Goal: Information Seeking & Learning: Learn about a topic

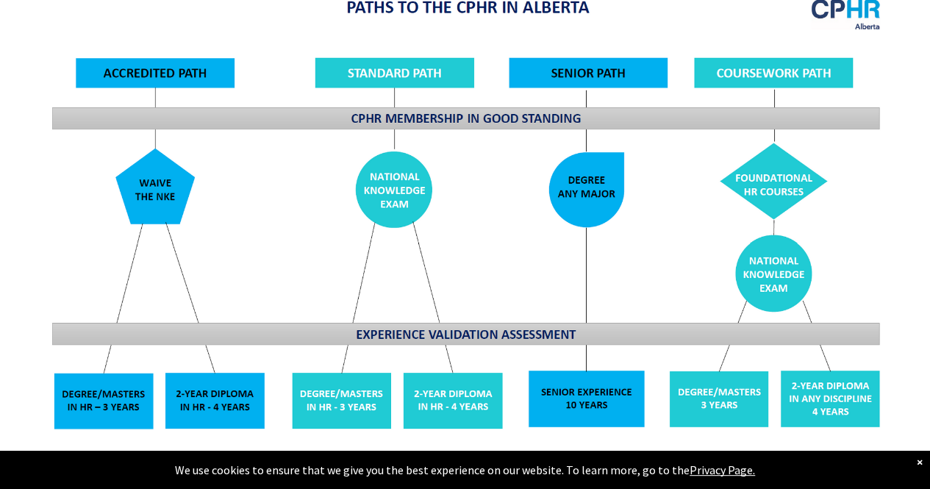
scroll to position [1140, 0]
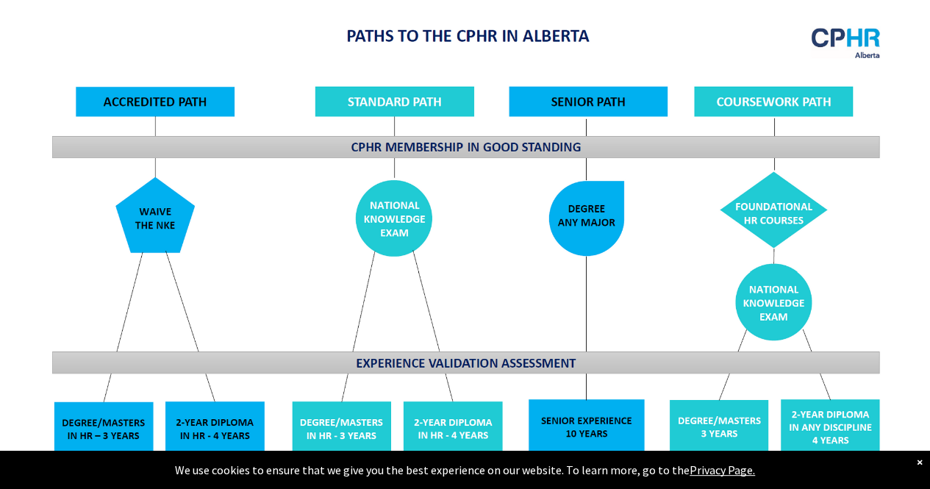
click at [431, 98] on img at bounding box center [465, 271] width 851 height 512
click at [446, 90] on img at bounding box center [465, 271] width 851 height 512
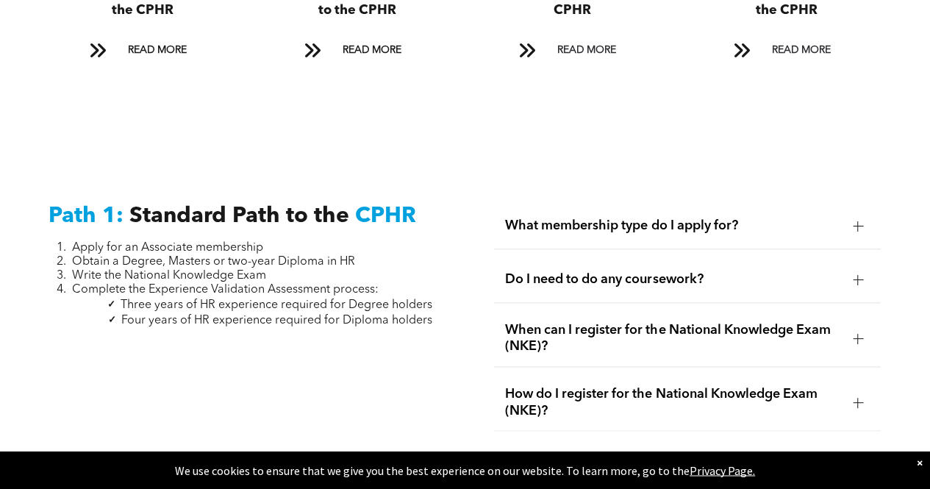
scroll to position [1814, 0]
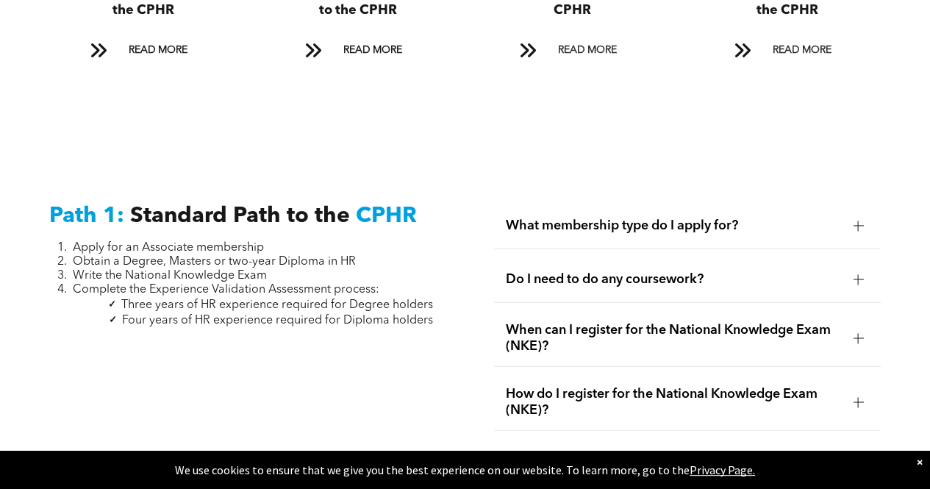
click at [553, 218] on span "What membership type do I apply for?" at bounding box center [674, 226] width 336 height 16
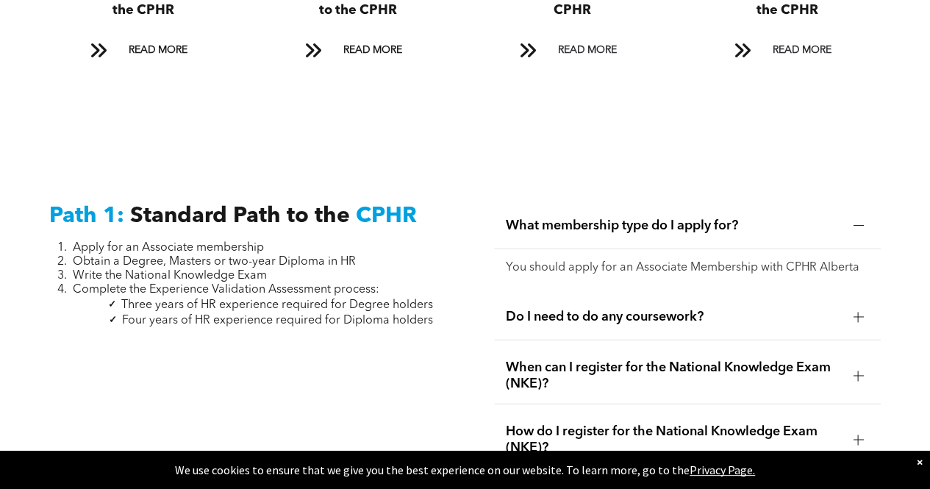
click at [549, 229] on div "What membership type do I apply for?" at bounding box center [687, 226] width 387 height 46
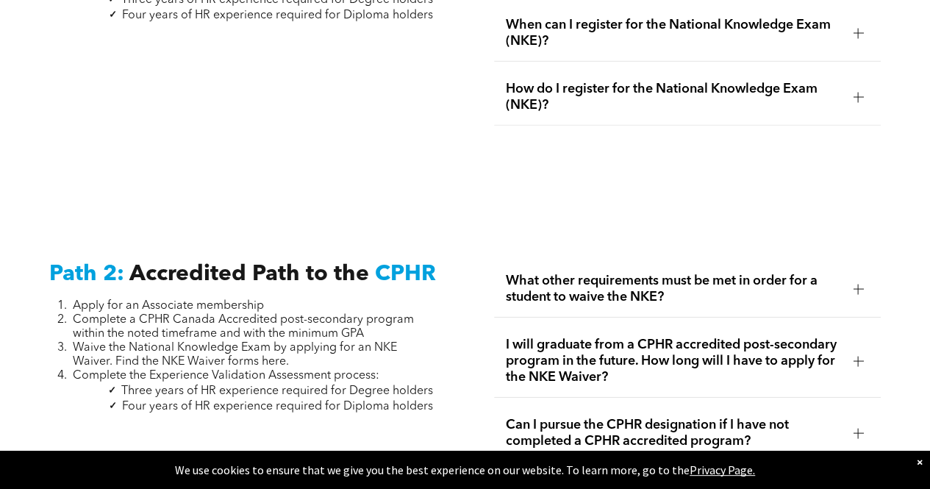
scroll to position [2120, 0]
click at [534, 284] on span "What other requirements must be met in order for a student to waive the NKE?" at bounding box center [674, 288] width 336 height 32
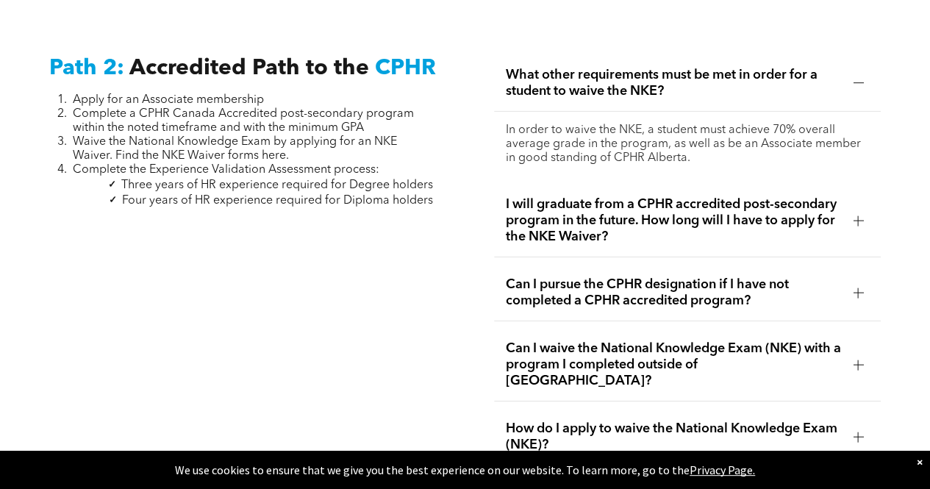
scroll to position [2322, 0]
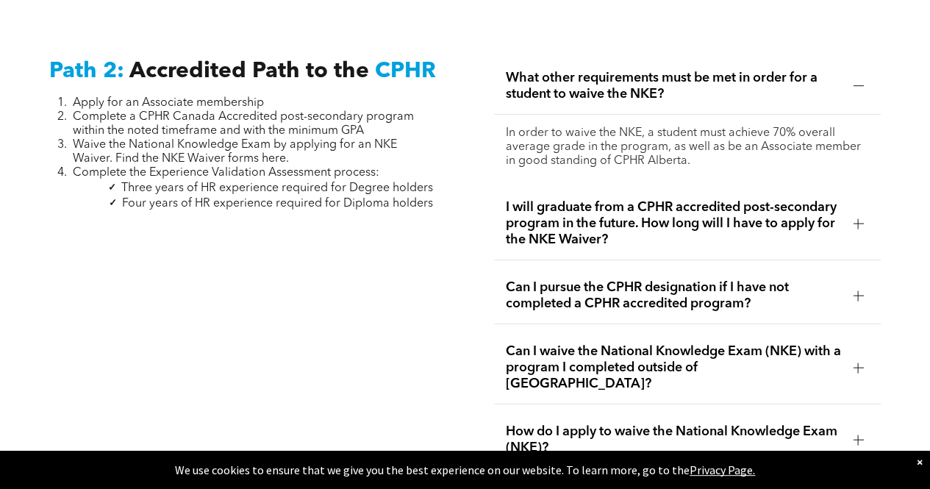
click at [550, 222] on span "I will graduate from a CPHR accredited post-secondary program in the future. Ho…" at bounding box center [674, 223] width 336 height 49
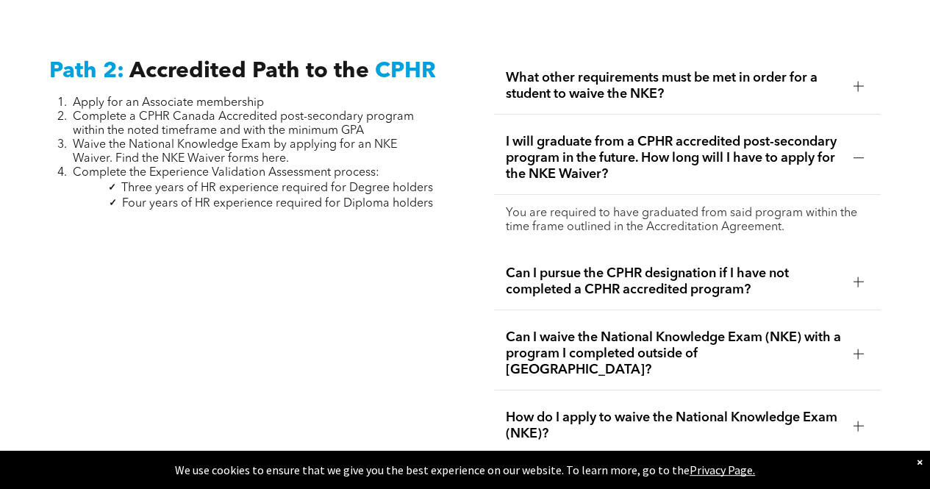
click at [563, 269] on span "Can I pursue the CPHR designation if I have not completed a CPHR accredited pro…" at bounding box center [674, 281] width 336 height 32
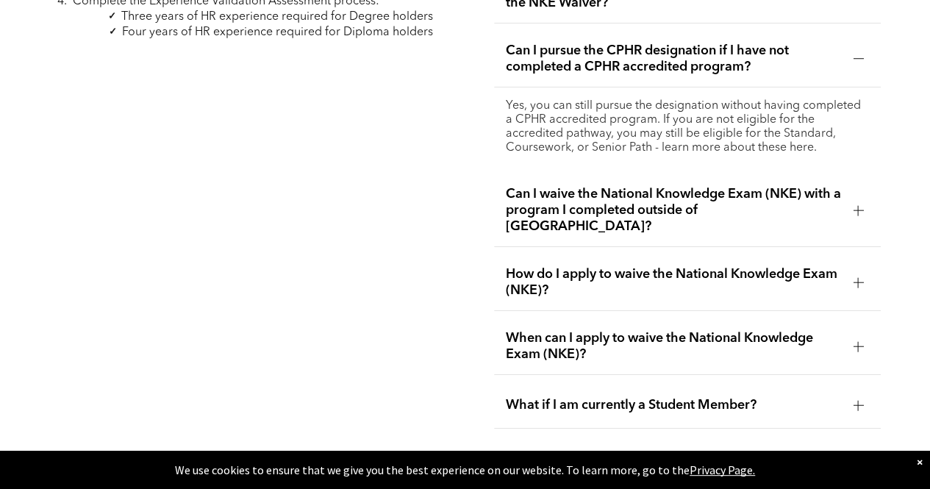
scroll to position [2487, 0]
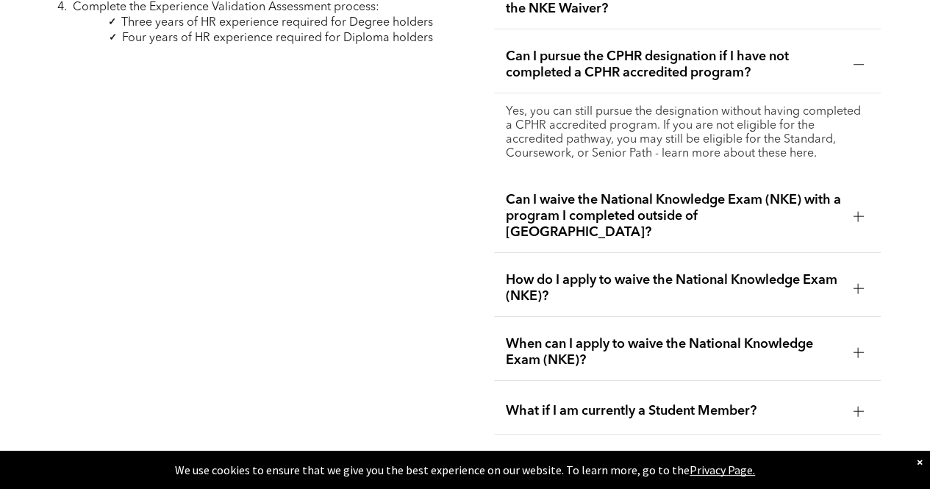
click at [616, 272] on span "How do I apply to waive the National Knowledge Exam (NKE)?" at bounding box center [674, 288] width 336 height 32
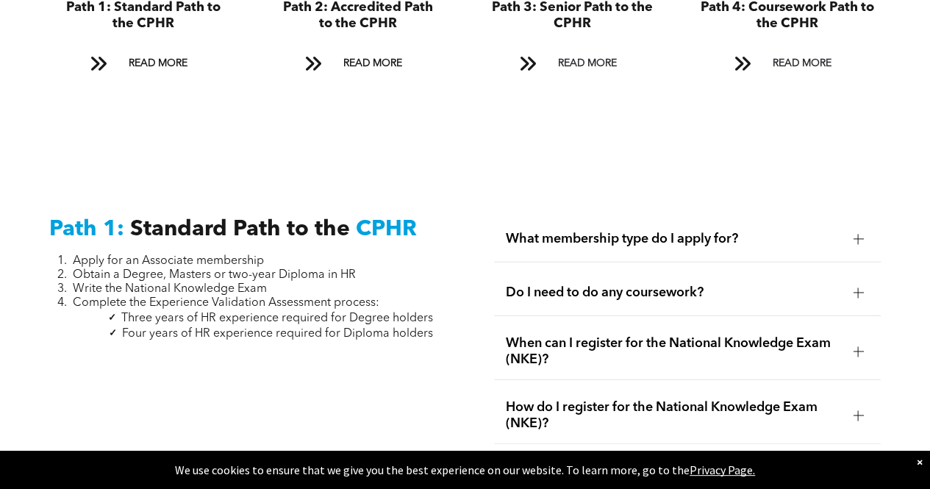
click at [611, 231] on span "What membership type do I apply for?" at bounding box center [674, 239] width 336 height 16
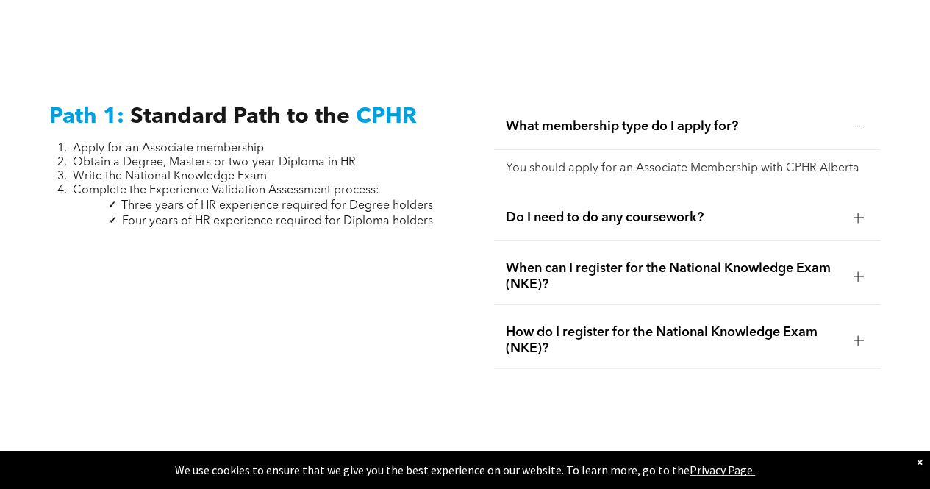
scroll to position [1919, 0]
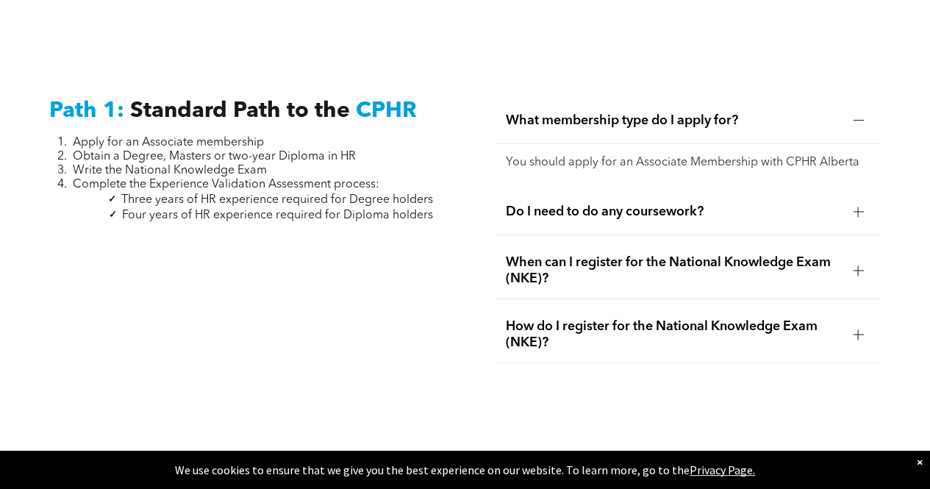
click at [617, 204] on span "Do I need to do any coursework?" at bounding box center [674, 212] width 336 height 16
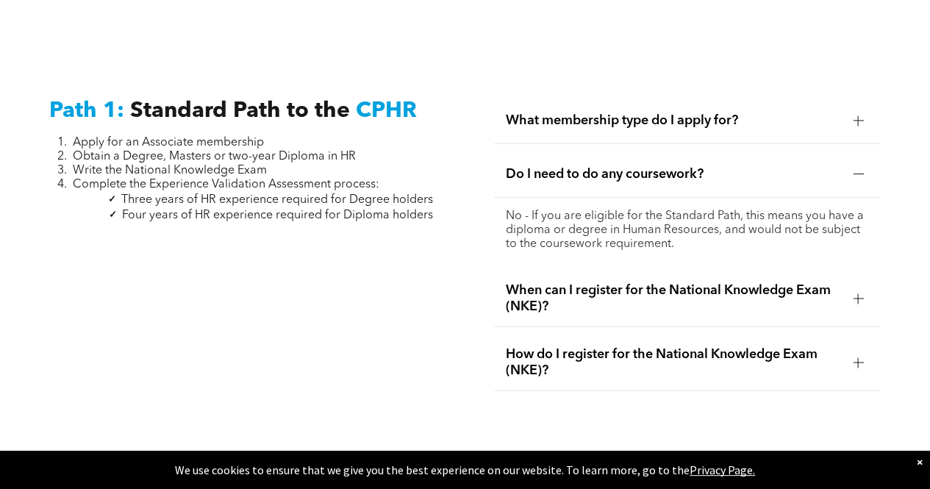
click at [595, 284] on span "When can I register for the National Knowledge Exam (NKE)?" at bounding box center [674, 298] width 336 height 32
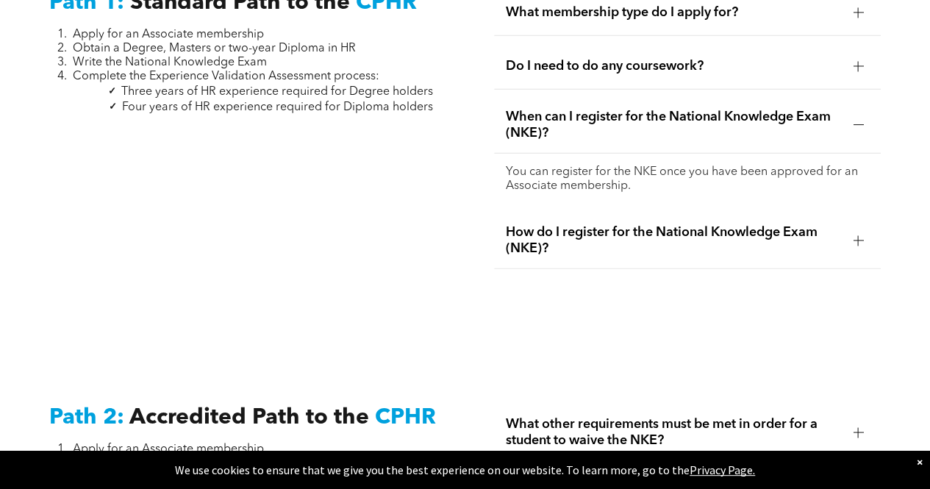
scroll to position [2030, 0]
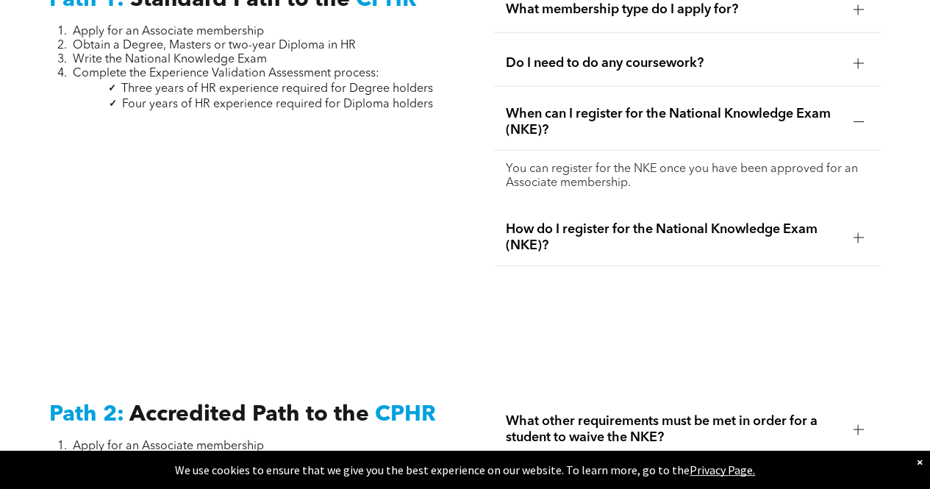
click at [590, 228] on span "How do I register for the National Knowledge Exam (NKE)?" at bounding box center [674, 237] width 336 height 32
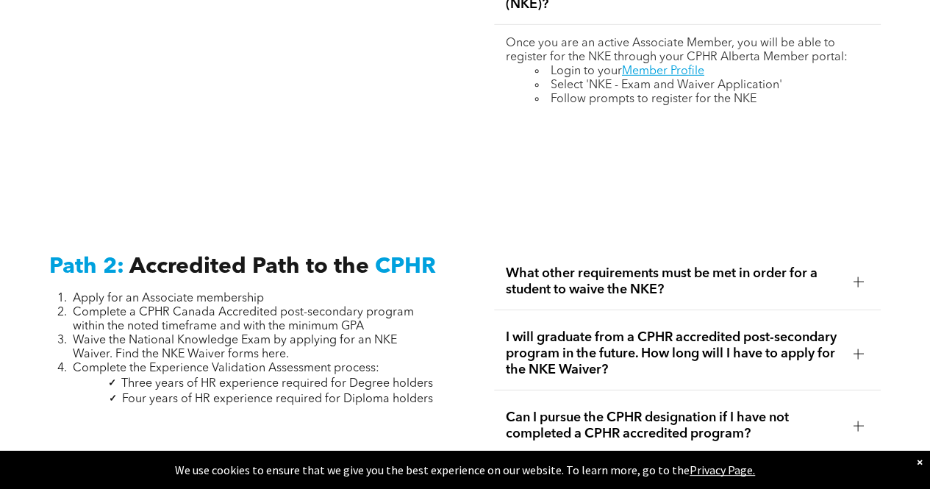
scroll to position [2224, 0]
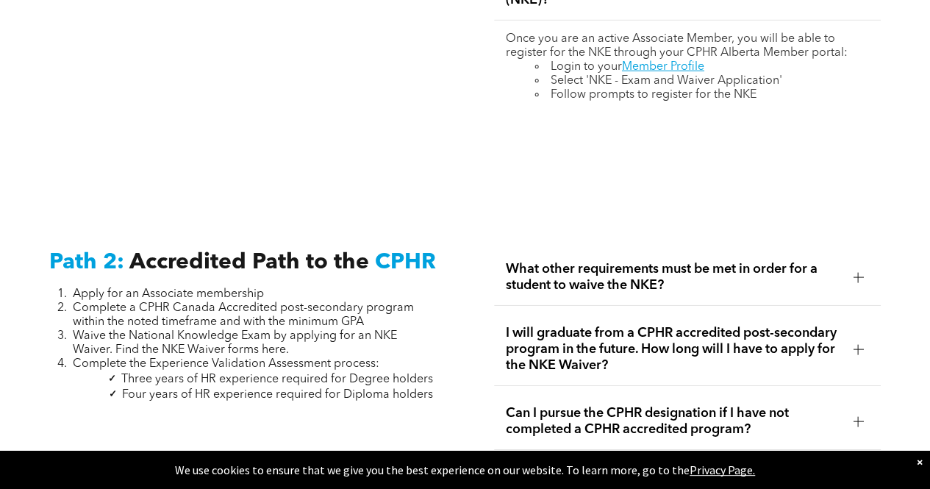
click at [597, 274] on span "What other requirements must be met in order for a student to waive the NKE?" at bounding box center [674, 277] width 336 height 32
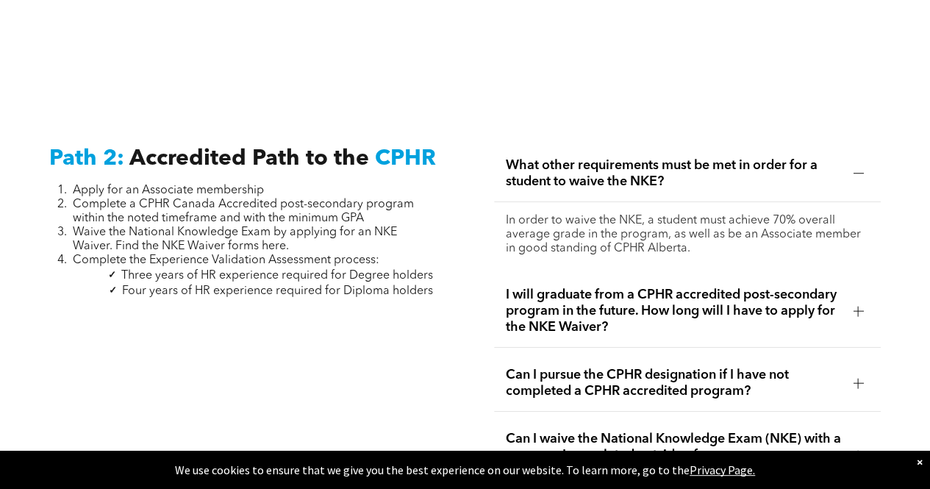
scroll to position [2323, 0]
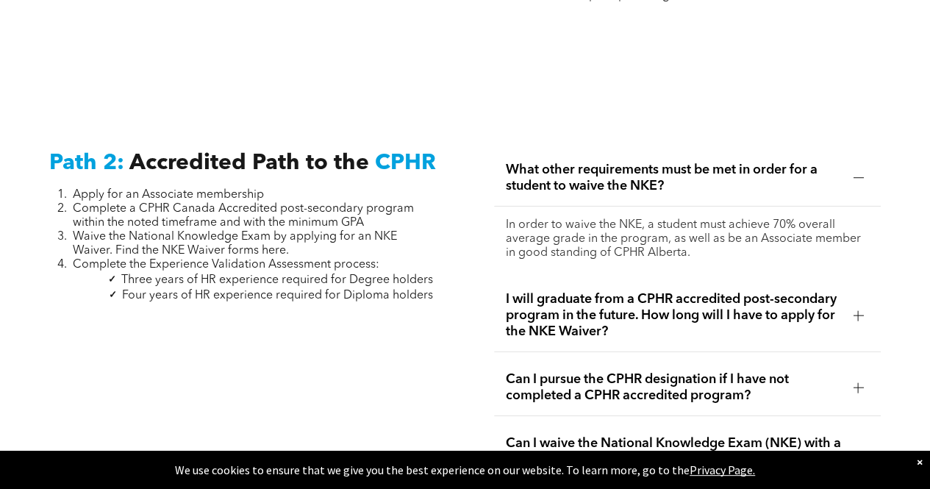
drag, startPoint x: 838, startPoint y: 376, endPoint x: 454, endPoint y: 379, distance: 383.6
click at [557, 300] on span "I will graduate from a CPHR accredited post-secondary program in the future. Ho…" at bounding box center [674, 315] width 336 height 49
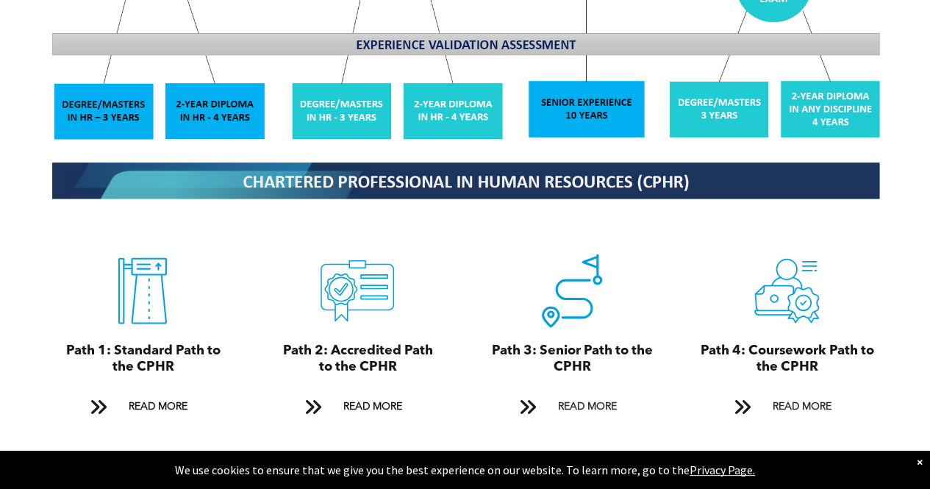
scroll to position [1611, 0]
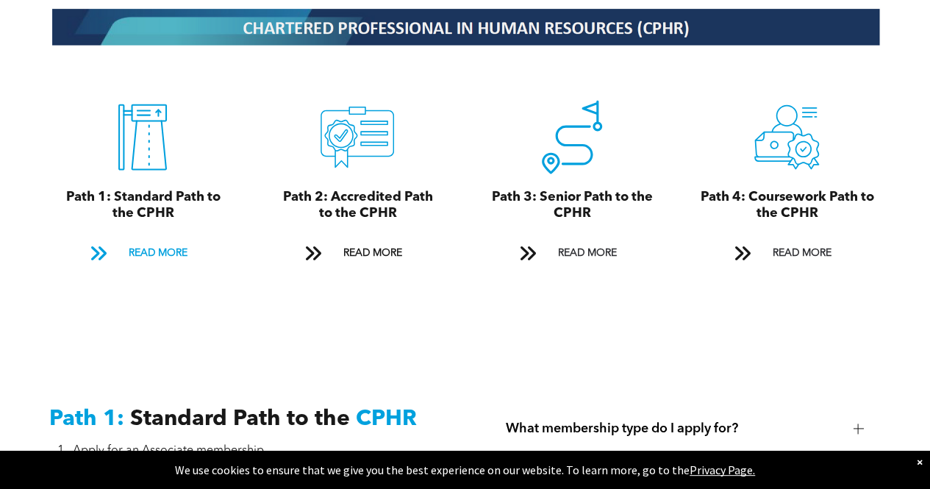
click at [96, 246] on span at bounding box center [97, 253] width 19 height 20
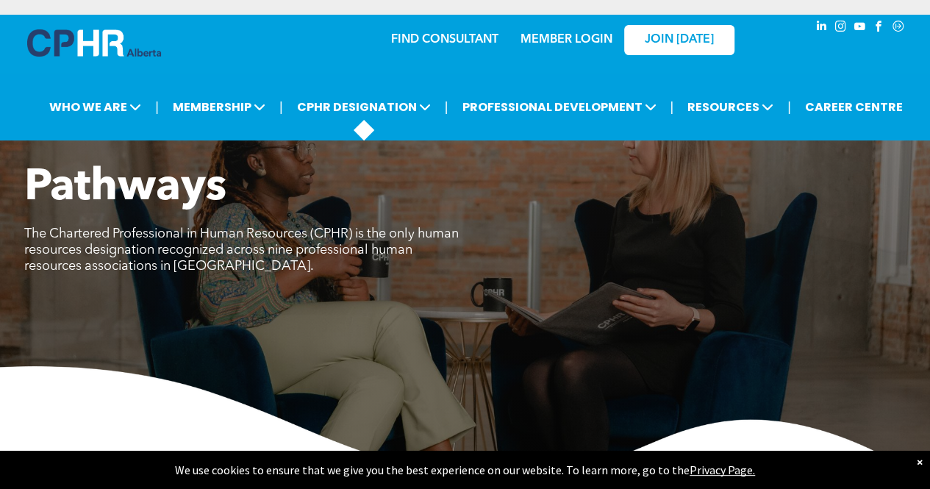
click at [417, 232] on span "The Chartered Professional in Human Resources (CPHR) is the only human resource…" at bounding box center [241, 250] width 434 height 46
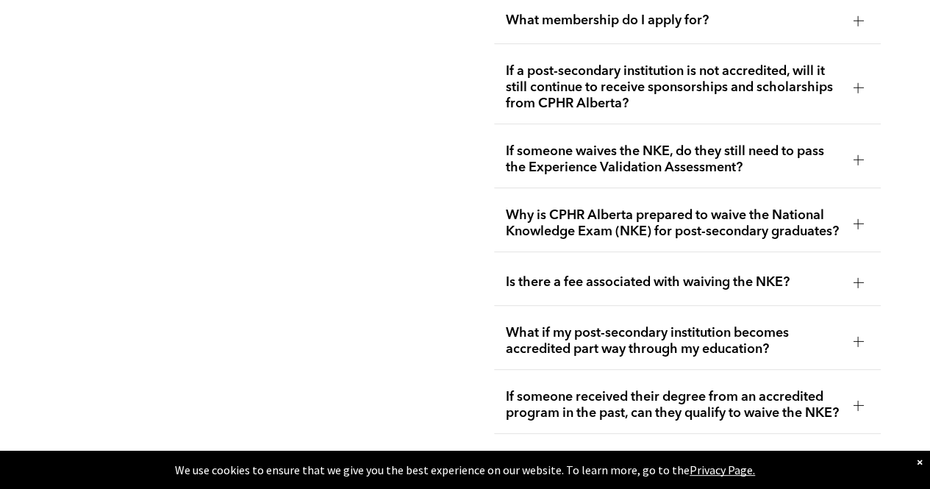
scroll to position [3015, 0]
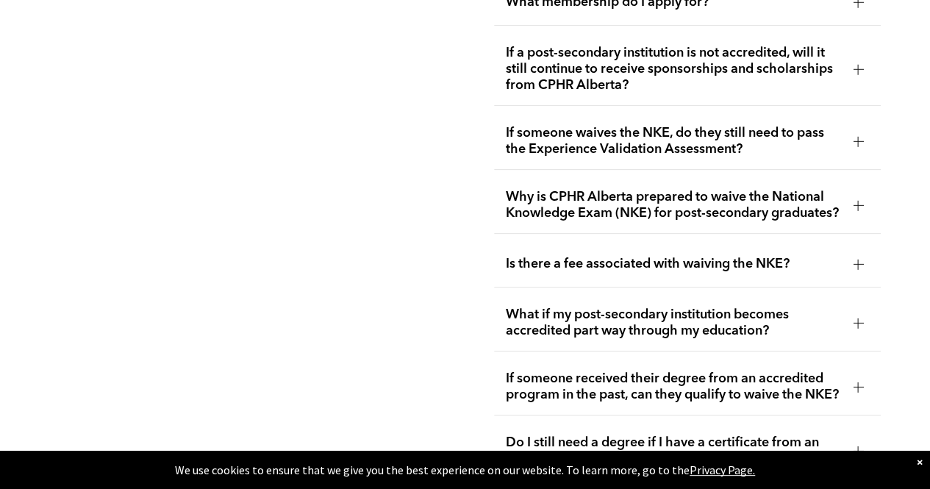
click at [877, 253] on div "Is there a fee associated with waiving the NKE?" at bounding box center [687, 264] width 387 height 46
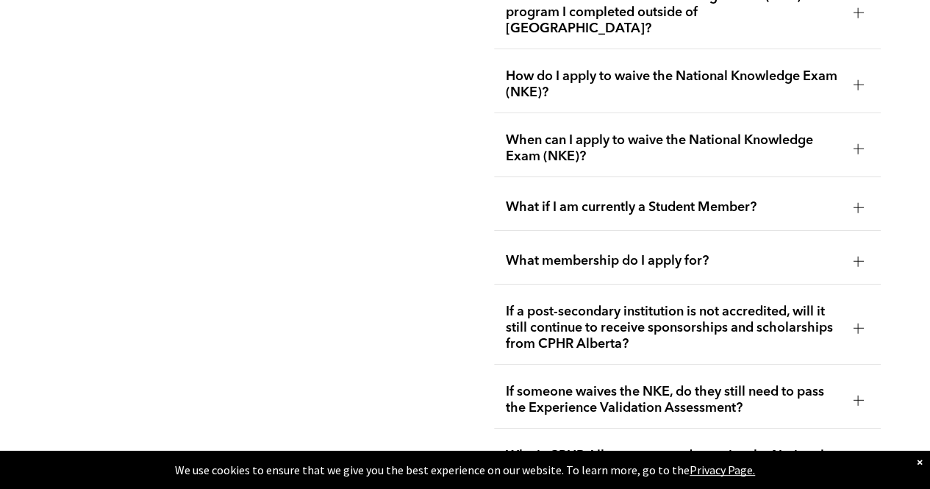
scroll to position [2702, 0]
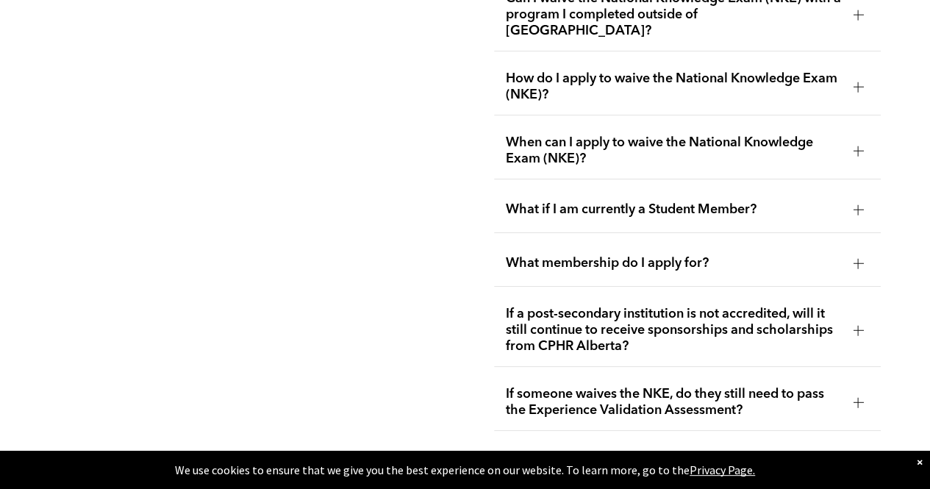
click at [867, 254] on div "What membership do I apply for?" at bounding box center [687, 263] width 387 height 46
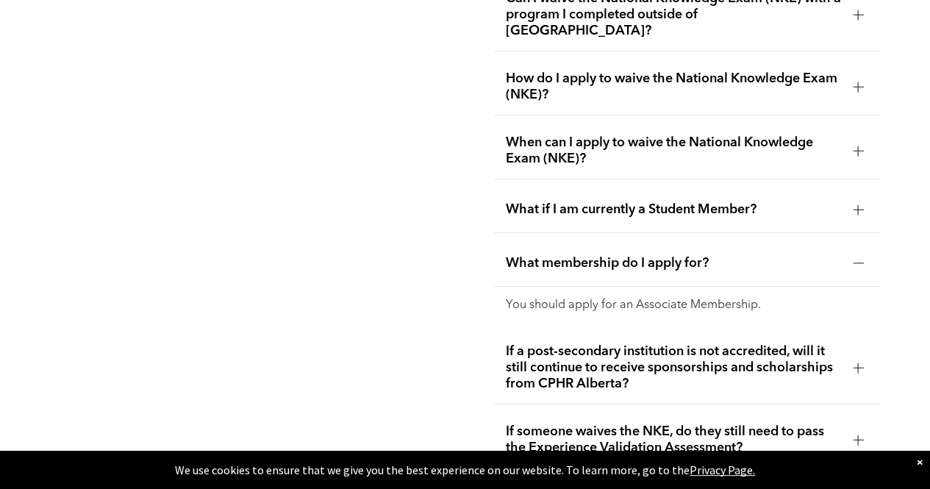
click at [862, 204] on div at bounding box center [858, 209] width 10 height 10
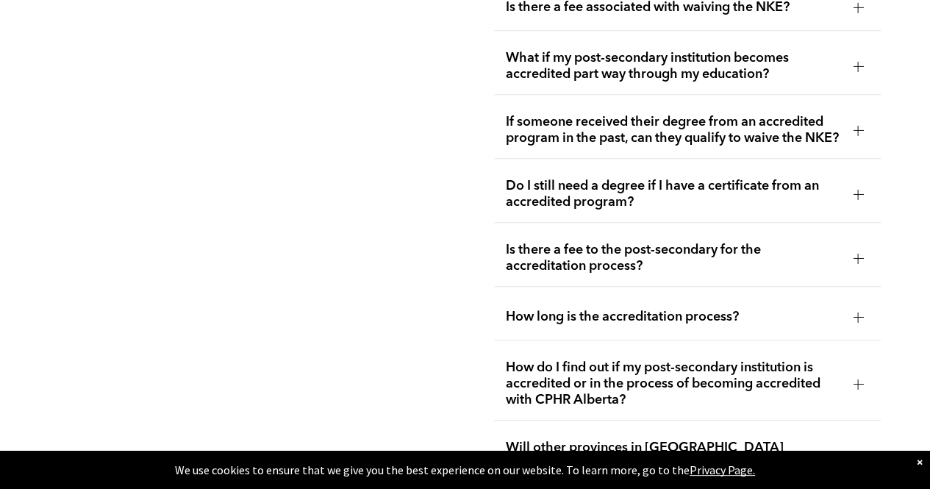
scroll to position [3320, 0]
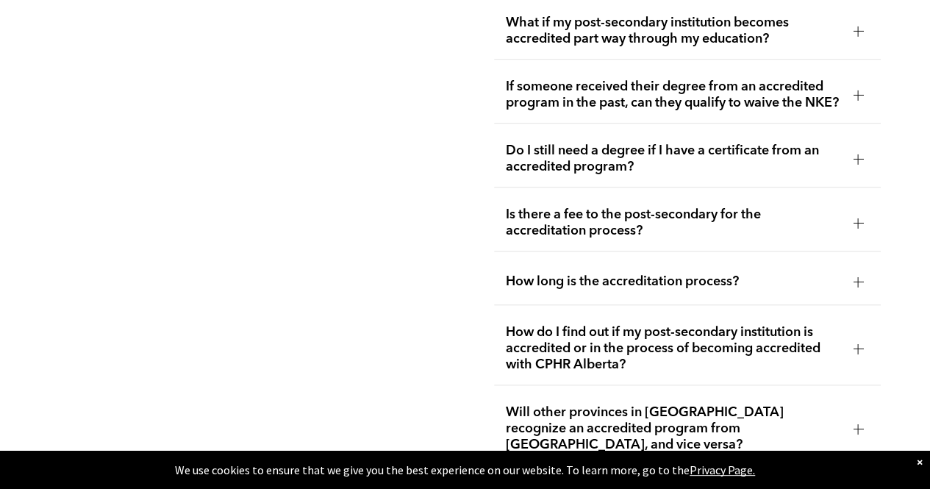
click at [833, 289] on span "How long is the accreditation process?" at bounding box center [674, 281] width 336 height 16
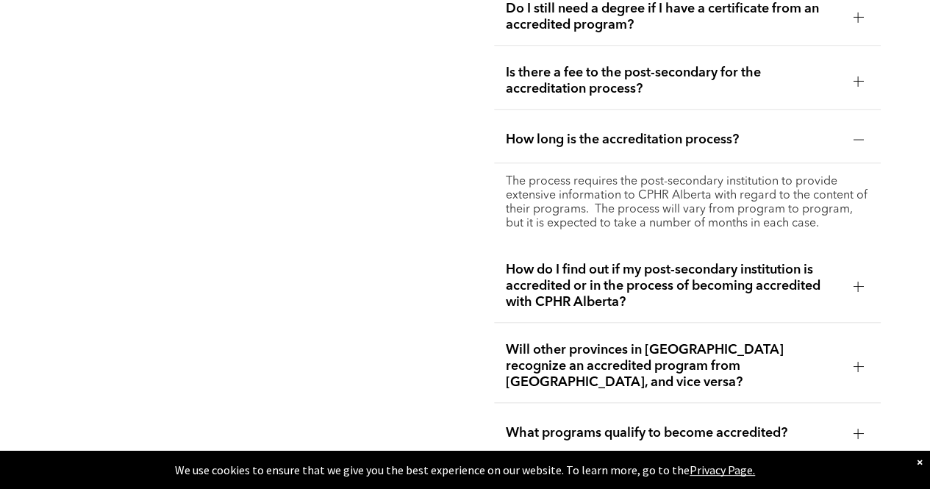
scroll to position [3398, 0]
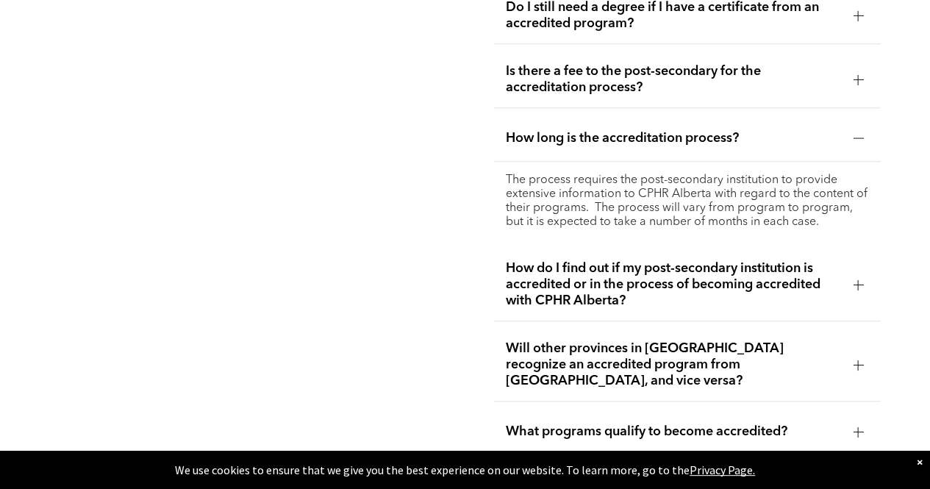
click at [855, 285] on div at bounding box center [858, 284] width 10 height 1
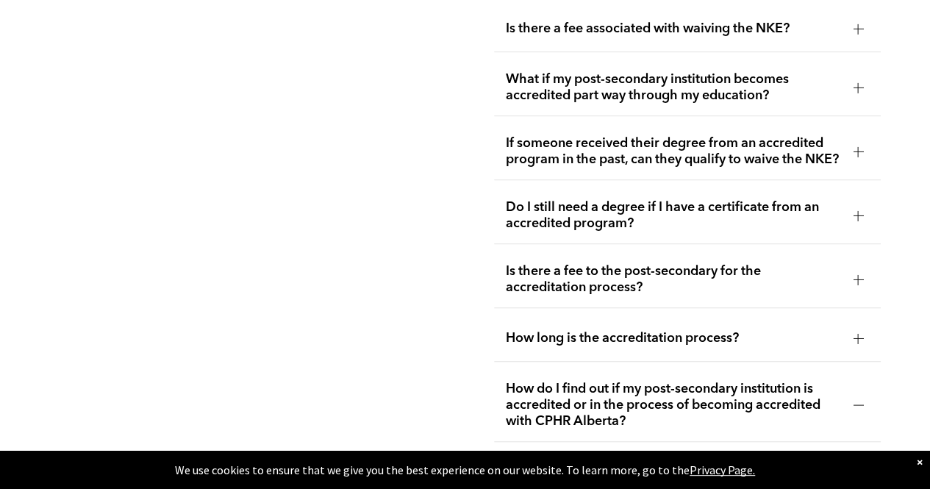
scroll to position [3197, 0]
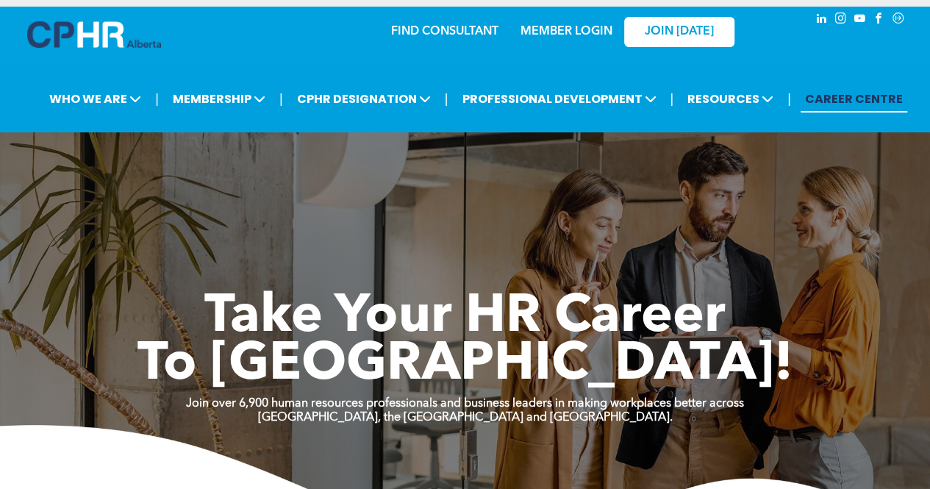
scroll to position [7, 0]
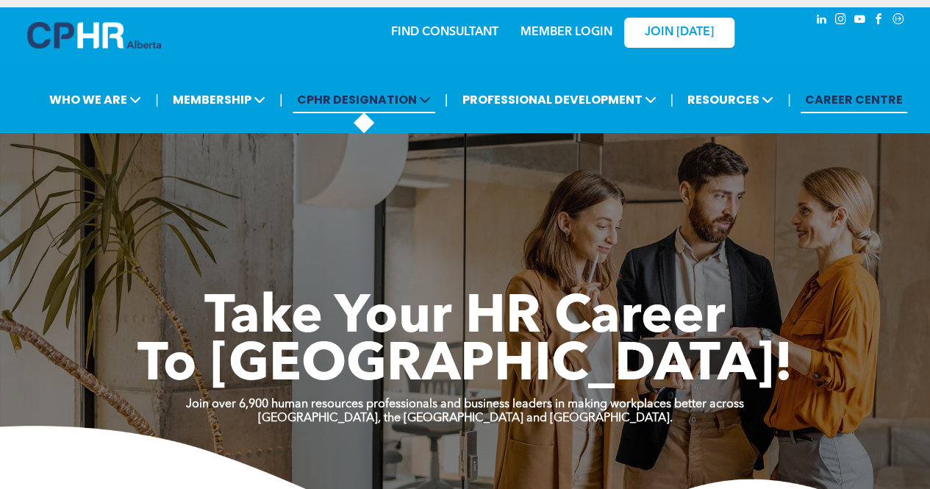
click at [400, 110] on span "CPHR DESIGNATION" at bounding box center [363, 99] width 143 height 27
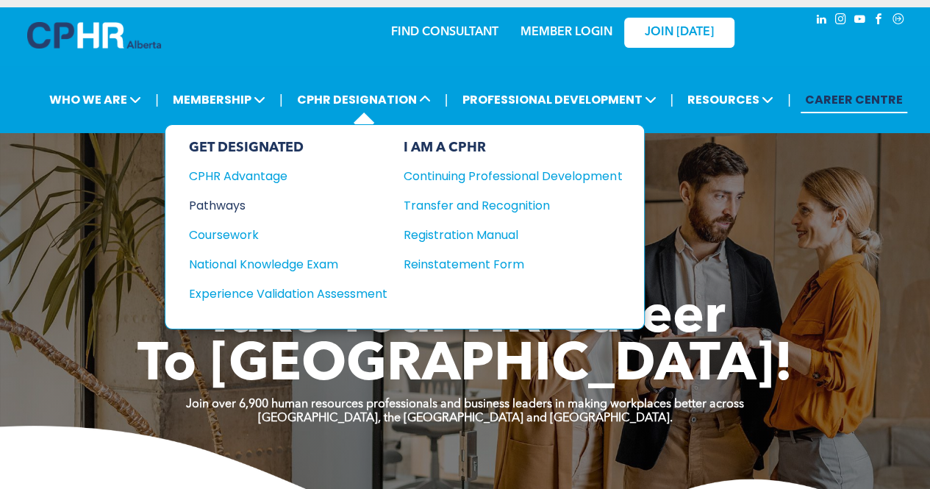
click at [234, 198] on div "Pathways" at bounding box center [278, 205] width 179 height 18
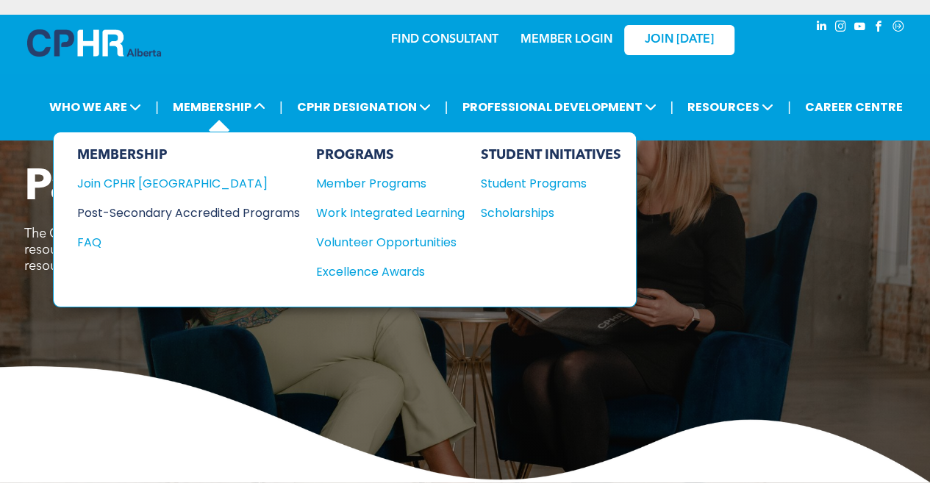
click at [238, 209] on div "Post-Secondary Accredited Programs" at bounding box center [177, 213] width 201 height 18
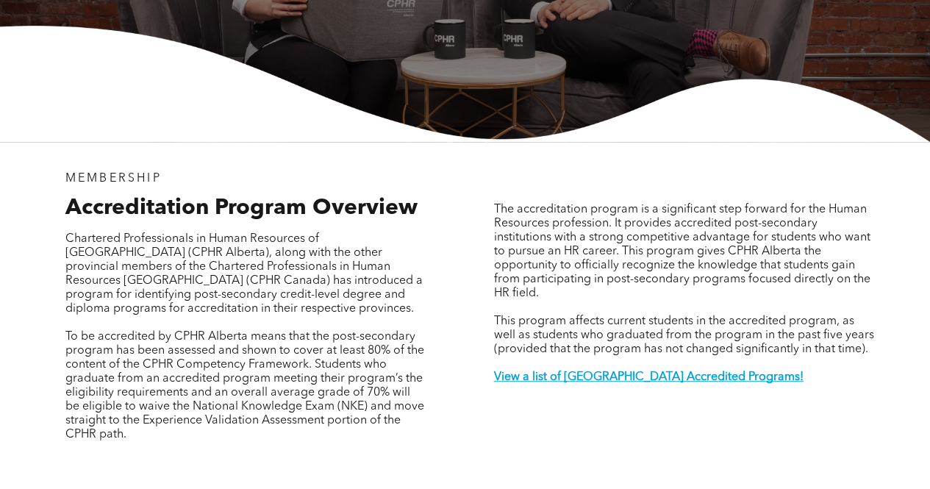
scroll to position [335, 0]
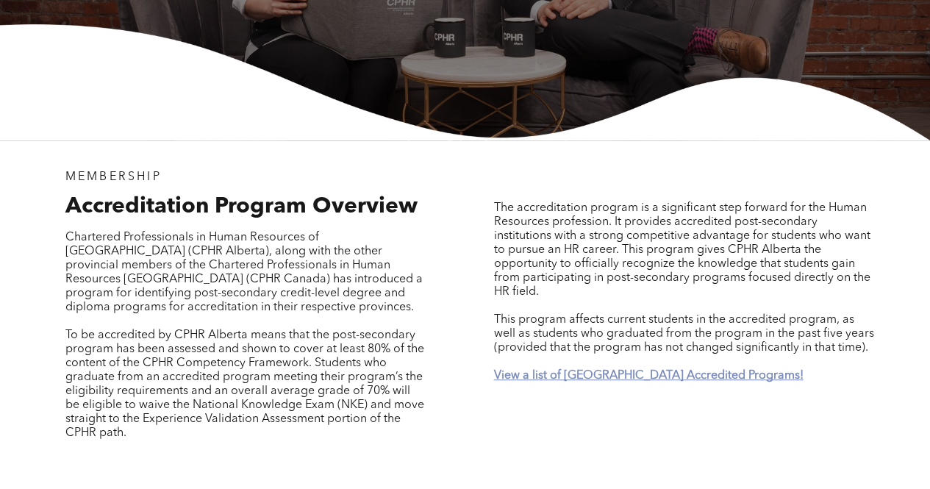
click at [558, 370] on strong "View a list of Alberta Accredited Programs!" at bounding box center [647, 376] width 309 height 12
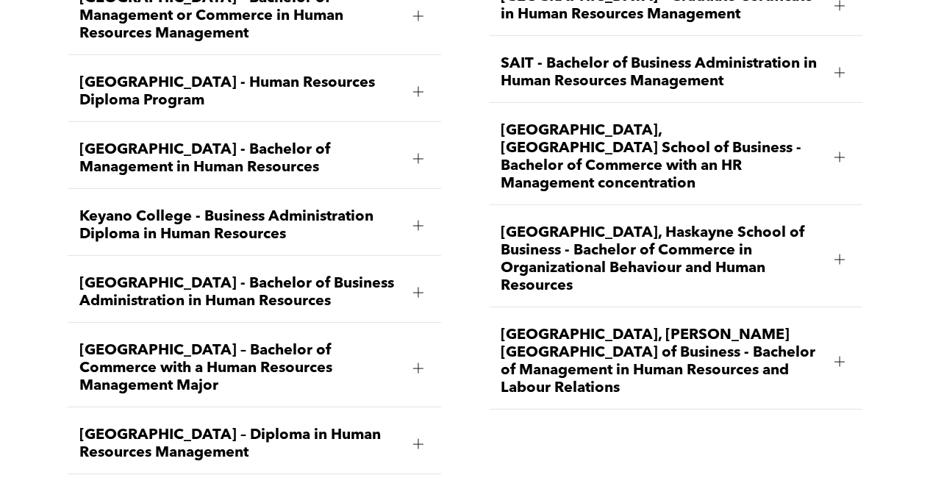
scroll to position [2084, 0]
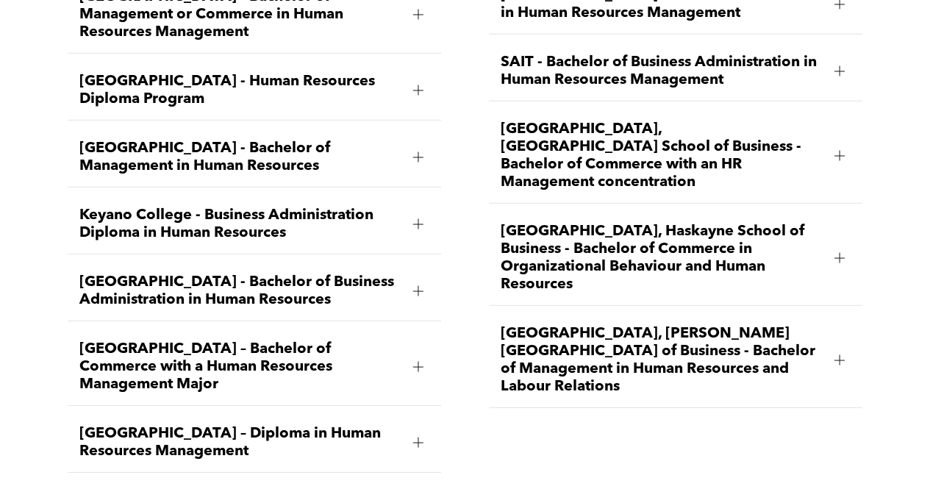
click at [847, 349] on div at bounding box center [839, 360] width 22 height 22
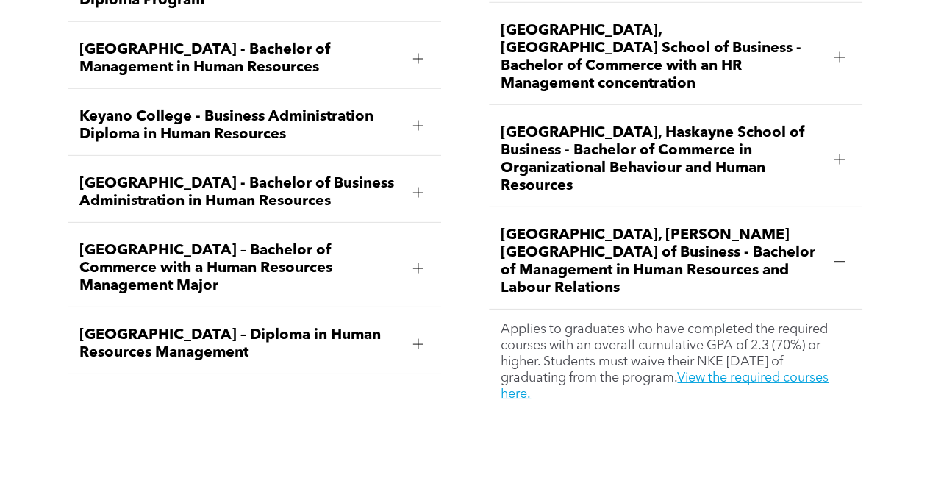
scroll to position [2186, 0]
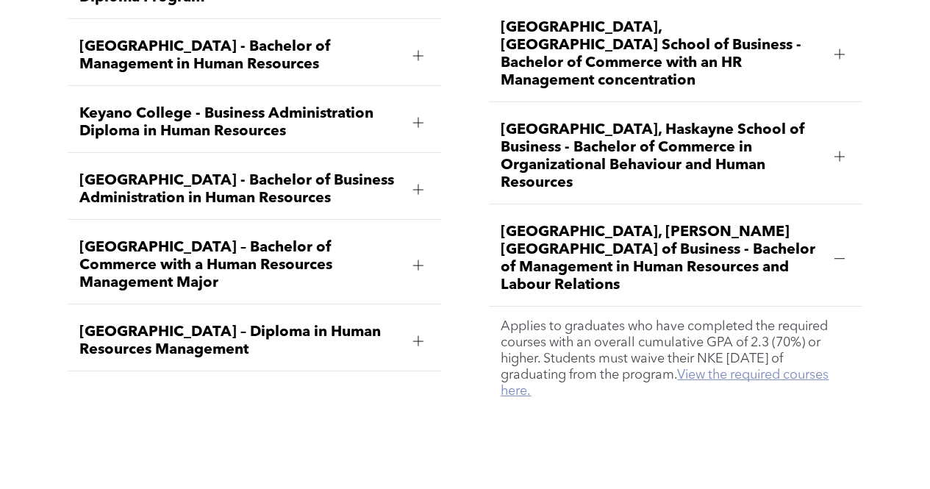
click at [711, 368] on link "View the required courses here." at bounding box center [664, 382] width 328 height 29
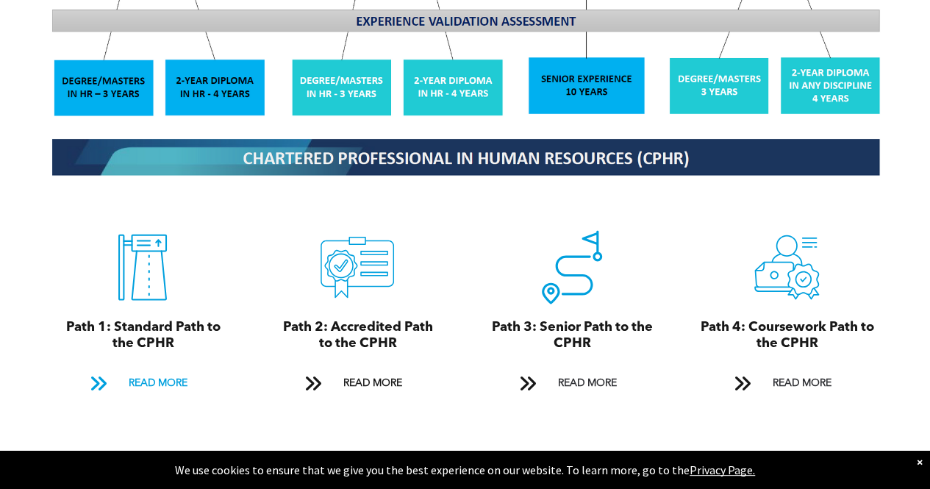
click at [93, 373] on span at bounding box center [97, 383] width 19 height 20
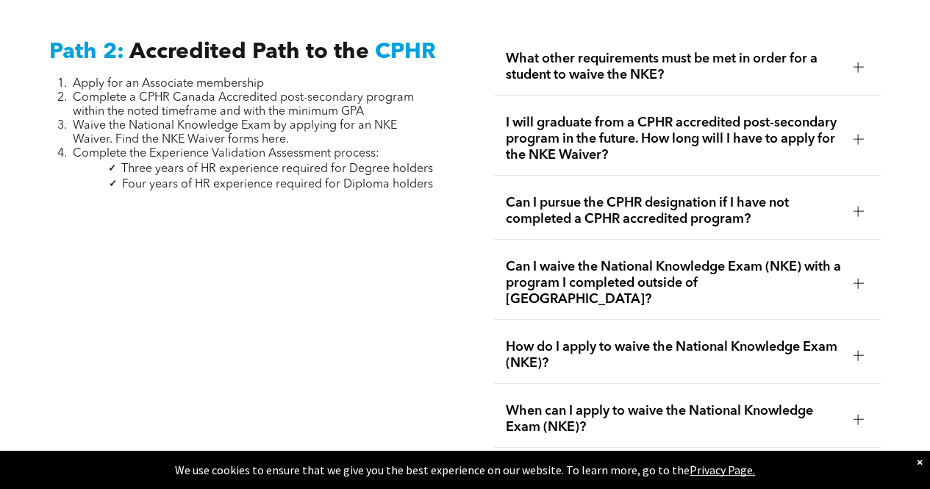
scroll to position [2428, 0]
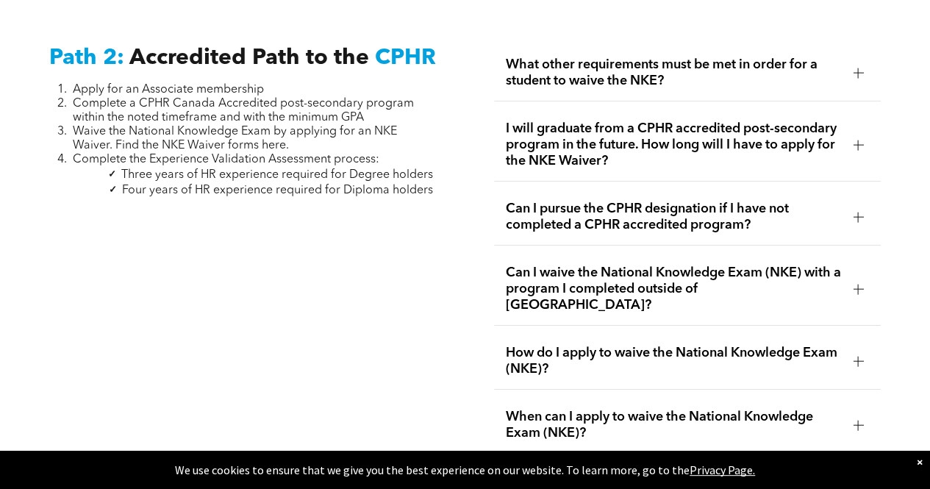
click at [589, 60] on span "What other requirements must be met in order for a student to waive the NKE?" at bounding box center [674, 73] width 336 height 32
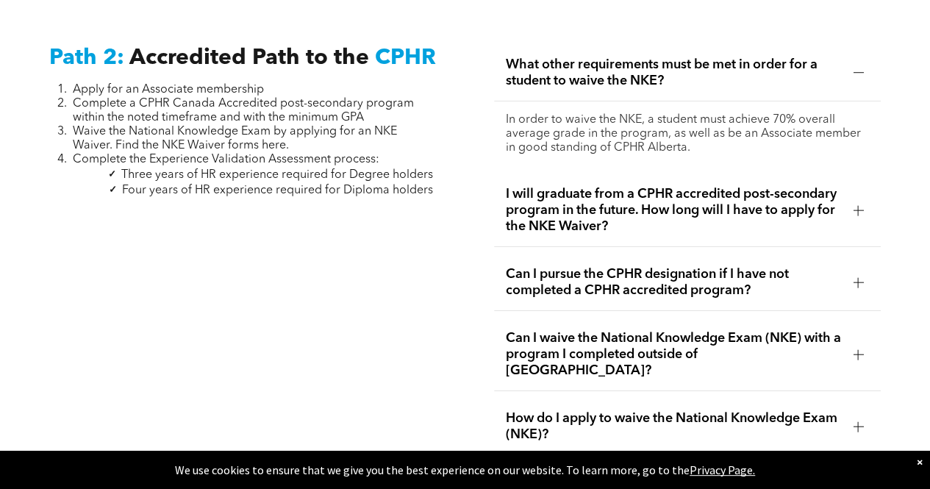
click at [869, 199] on div at bounding box center [858, 210] width 22 height 22
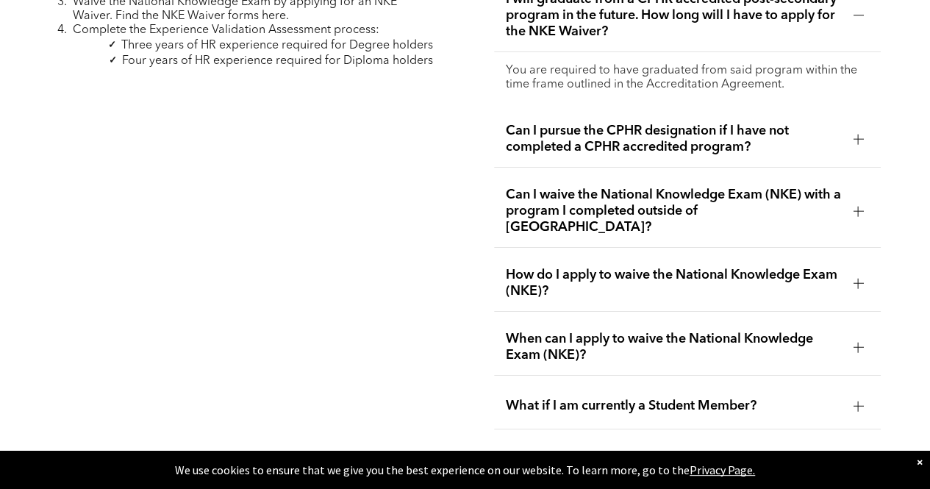
scroll to position [2644, 0]
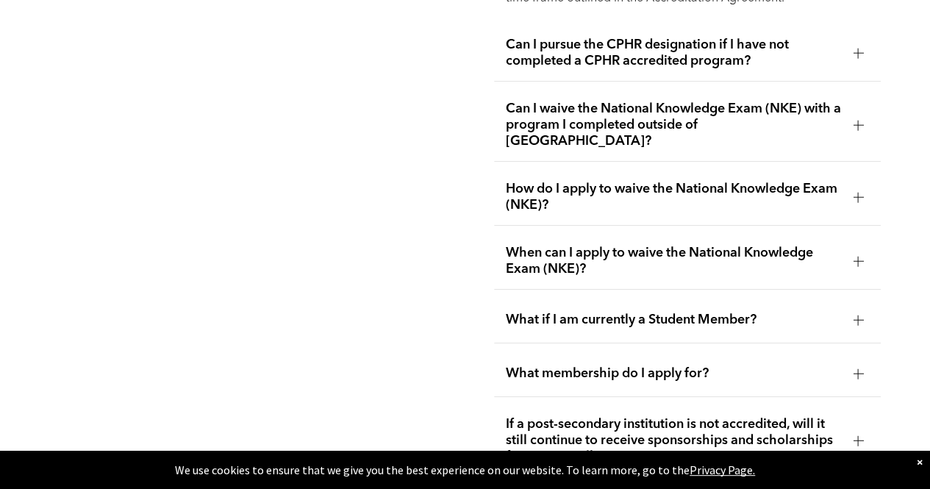
click at [854, 250] on div at bounding box center [858, 261] width 22 height 22
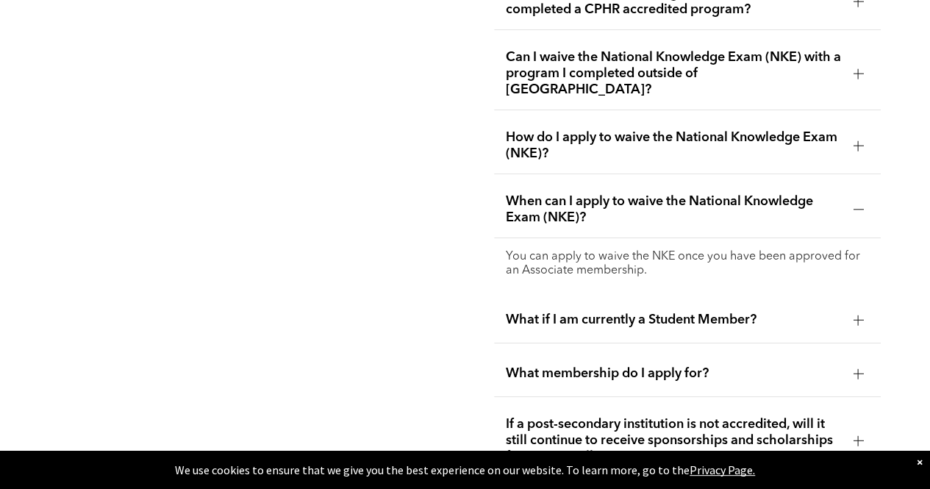
click at [848, 309] on div at bounding box center [858, 320] width 22 height 22
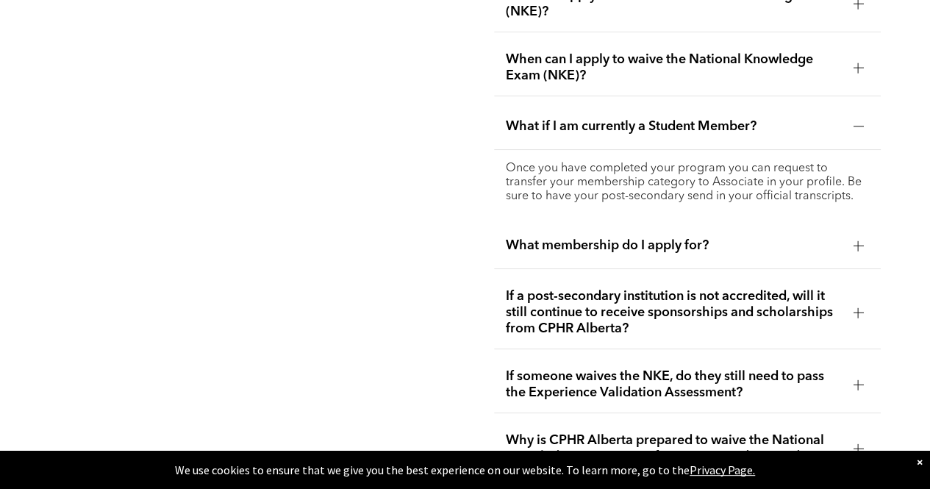
scroll to position [2786, 0]
click at [851, 234] on div at bounding box center [858, 245] width 22 height 22
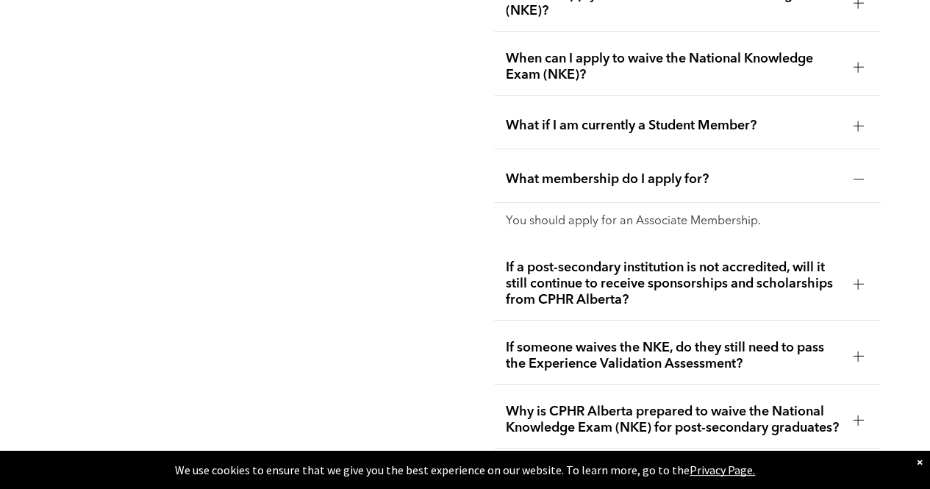
click at [858, 279] on div at bounding box center [858, 284] width 1 height 10
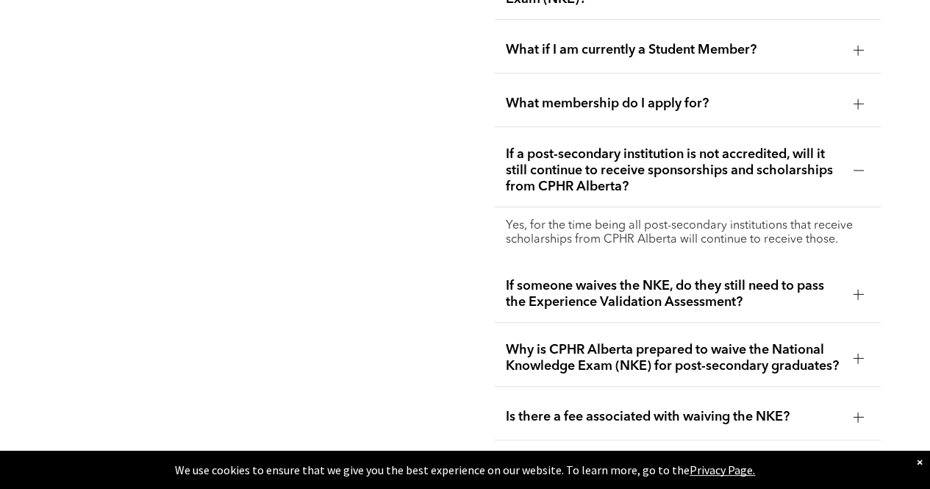
scroll to position [2865, 0]
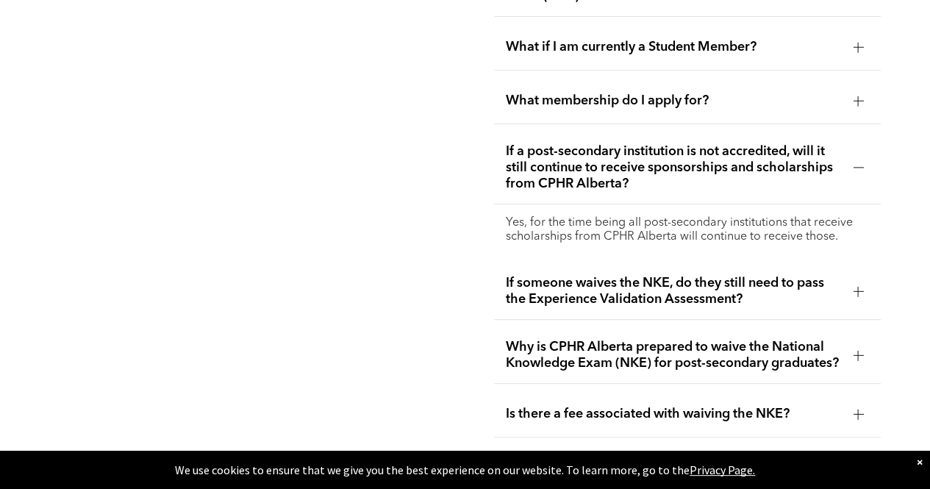
click at [858, 286] on div at bounding box center [858, 291] width 1 height 10
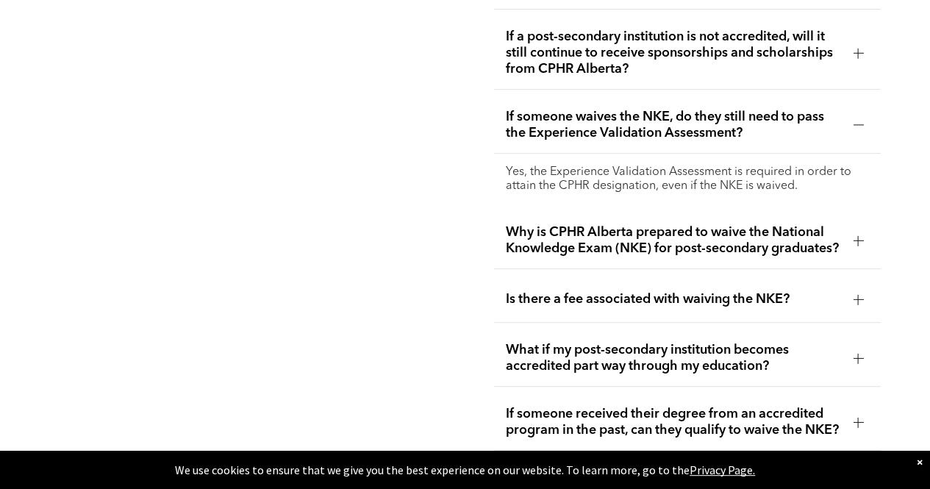
scroll to position [3019, 0]
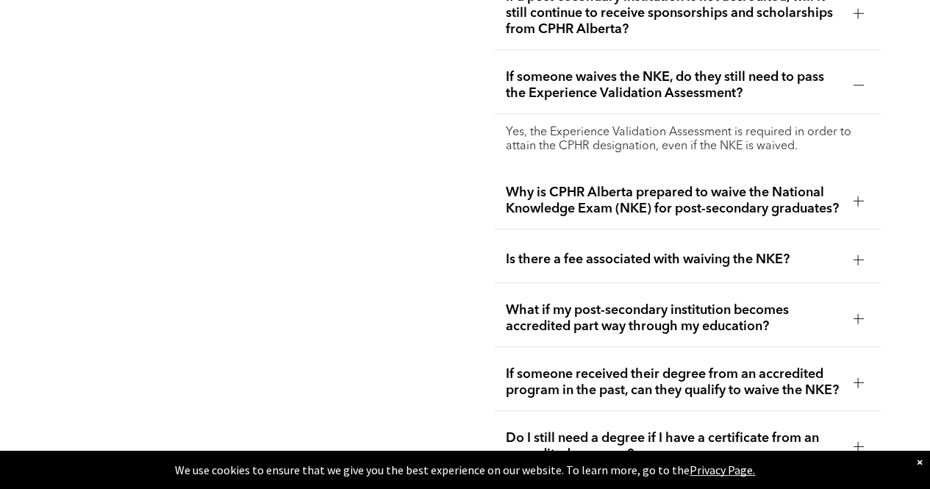
click at [850, 248] on div at bounding box center [858, 259] width 22 height 22
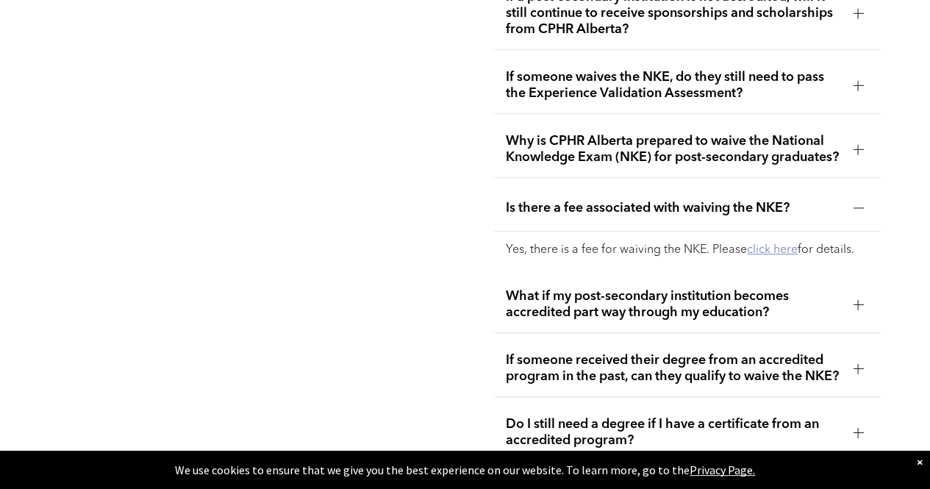
click at [794, 244] on link "click here" at bounding box center [772, 250] width 51 height 12
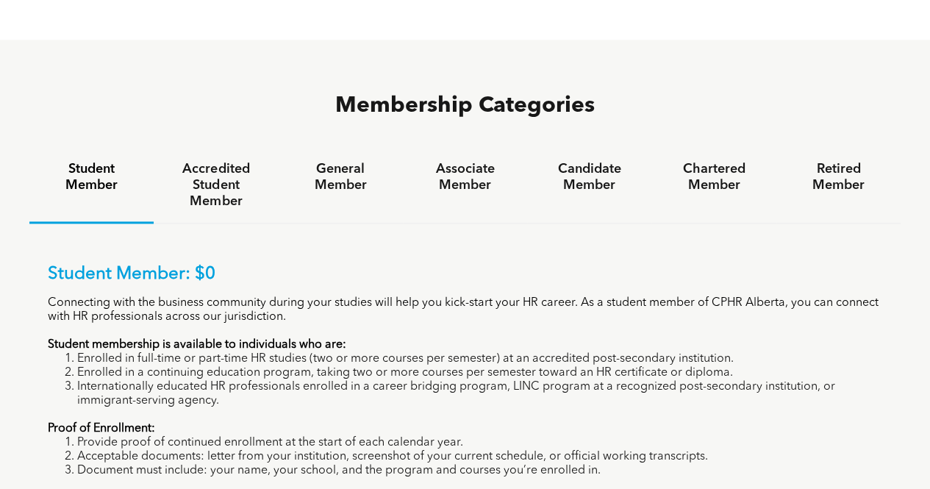
scroll to position [789, 0]
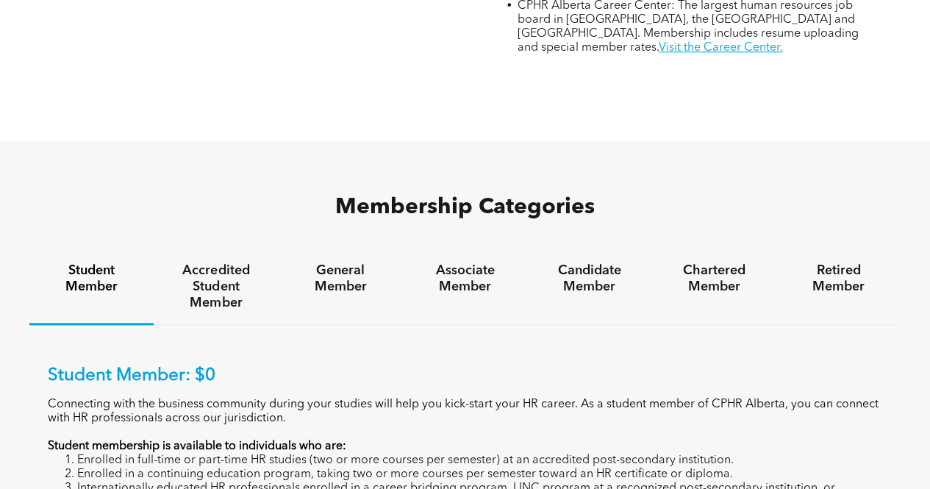
click at [225, 262] on h4 "Accredited Student Member" at bounding box center [216, 286] width 98 height 49
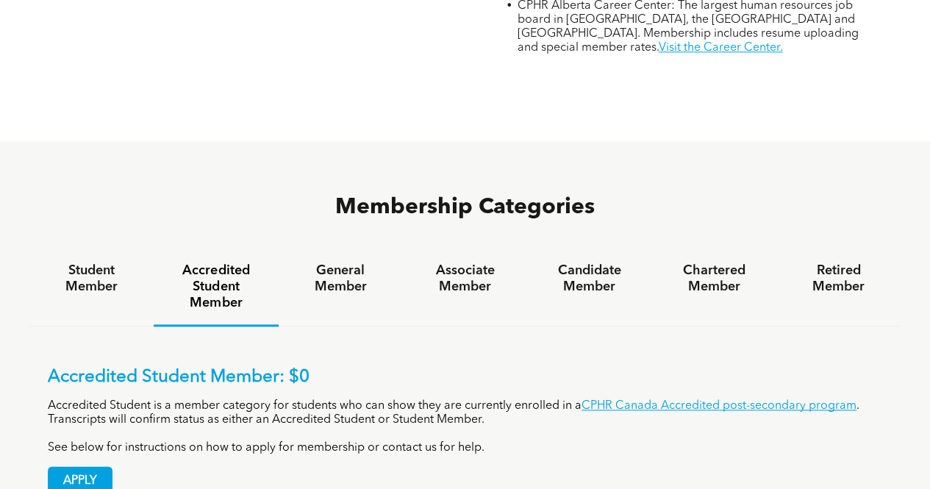
click at [362, 257] on div "General Member" at bounding box center [341, 287] width 124 height 77
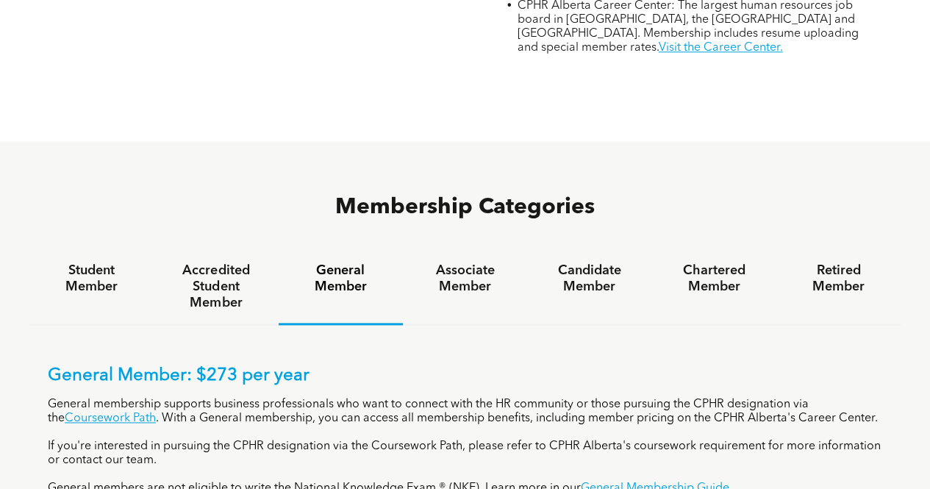
click at [341, 249] on div "General Member" at bounding box center [341, 287] width 124 height 76
click at [453, 262] on h4 "Associate Member" at bounding box center [465, 278] width 98 height 32
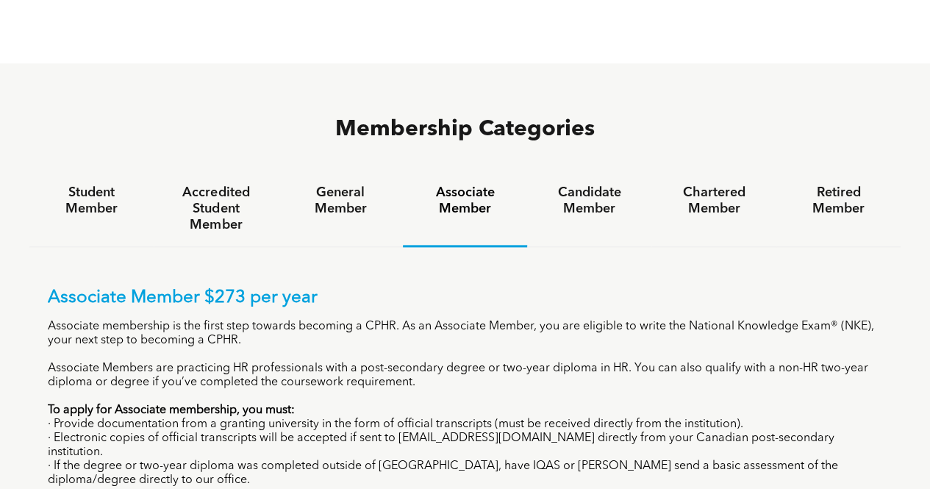
scroll to position [868, 0]
click at [329, 184] on h4 "General Member" at bounding box center [341, 200] width 98 height 32
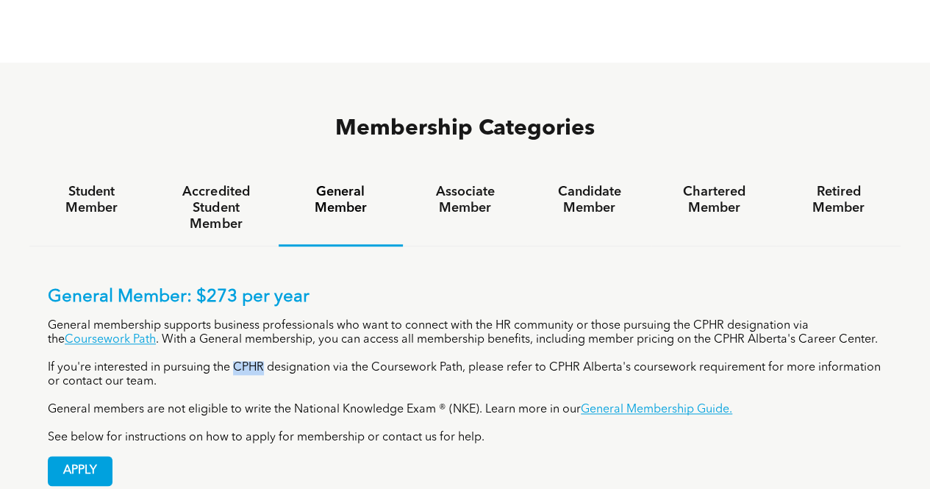
click at [370, 184] on h4 "General Member" at bounding box center [341, 200] width 98 height 32
click at [460, 184] on h4 "Associate Member" at bounding box center [465, 200] width 98 height 32
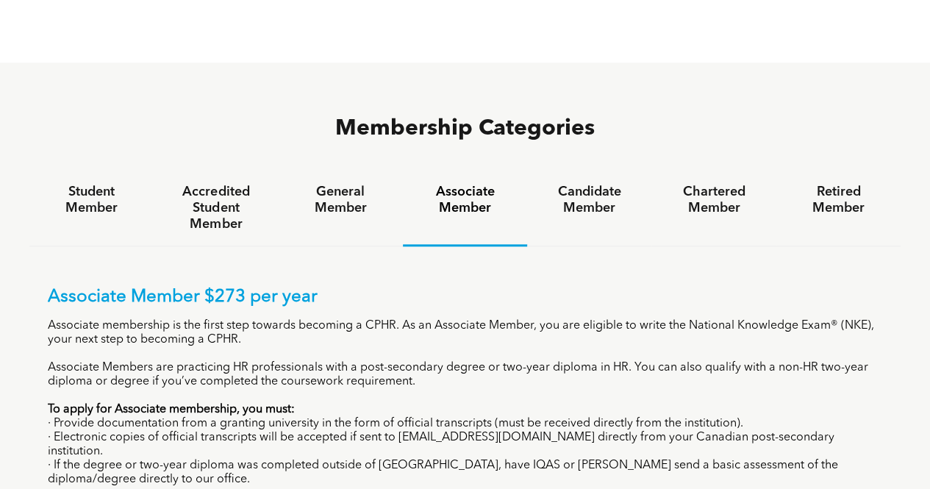
click at [586, 171] on div "Candidate Member" at bounding box center [589, 209] width 124 height 76
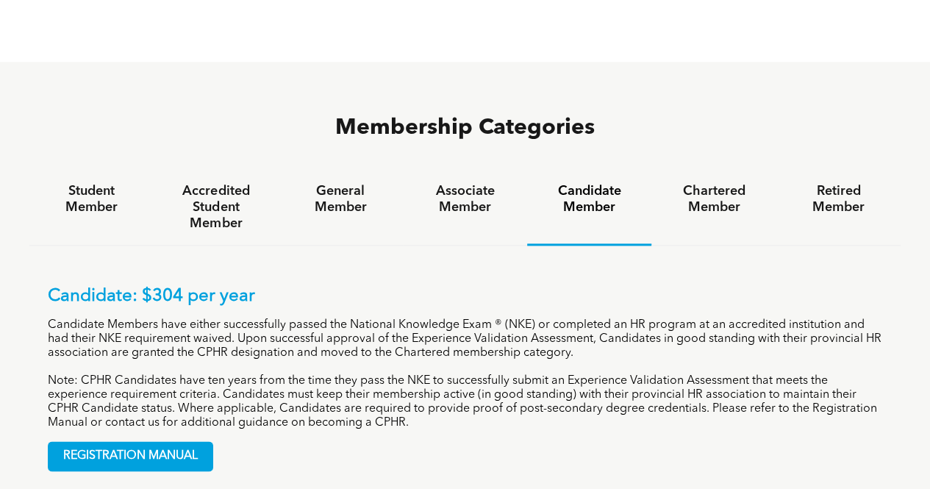
scroll to position [867, 0]
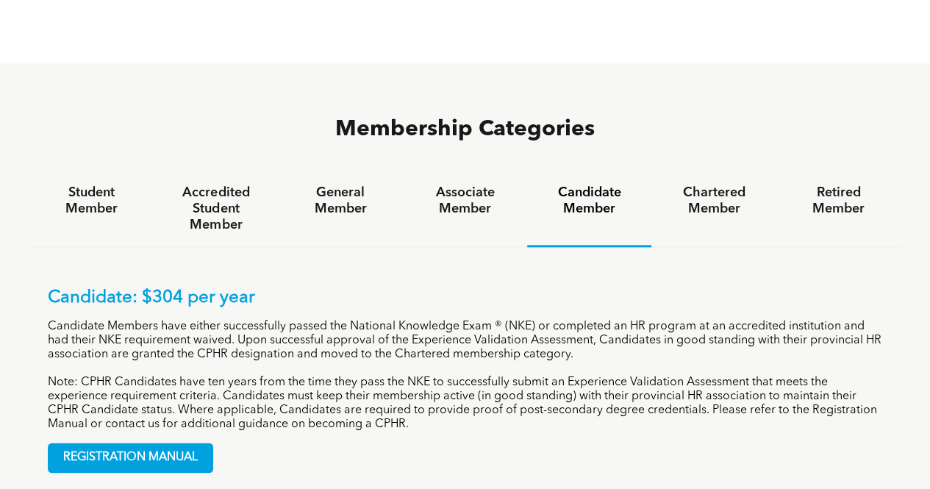
click at [695, 184] on h4 "Chartered Member" at bounding box center [713, 200] width 98 height 32
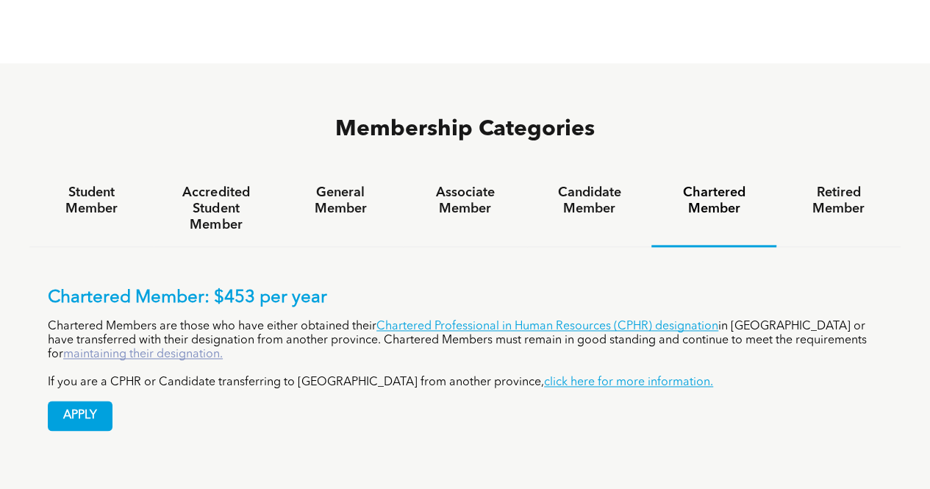
click at [223, 348] on link "maintaining their designation." at bounding box center [142, 354] width 159 height 12
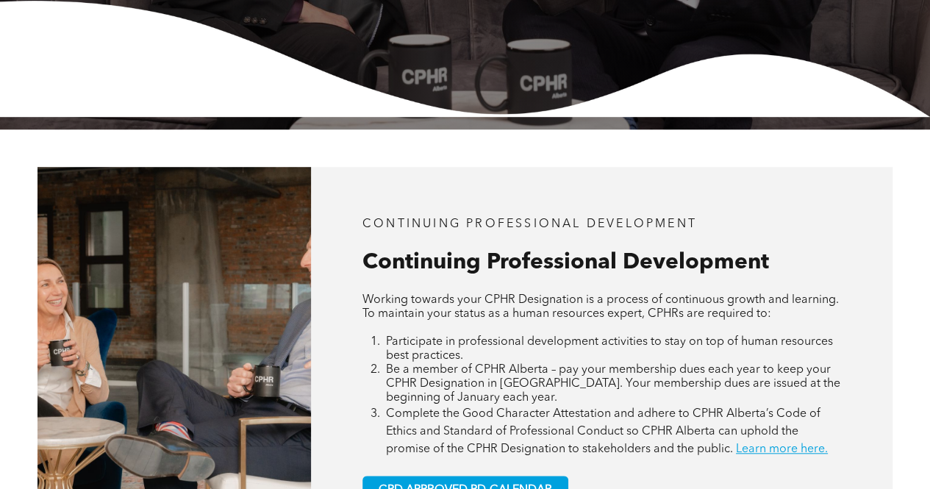
scroll to position [519, 0]
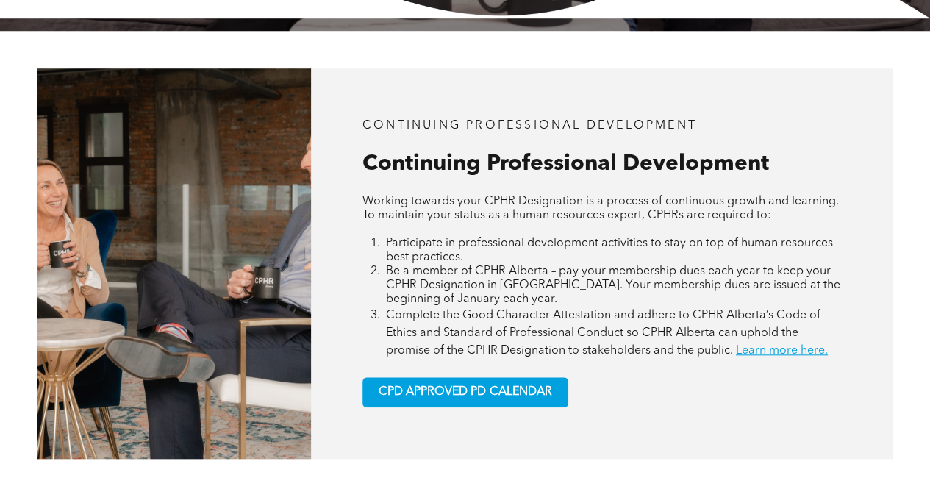
click at [778, 170] on h3 "Continuing Professional Development" at bounding box center [601, 164] width 479 height 26
